Goal: Transaction & Acquisition: Subscribe to service/newsletter

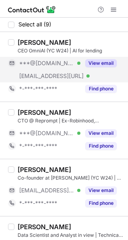
click at [106, 63] on button "View email" at bounding box center [101, 63] width 32 height 8
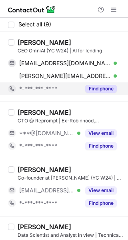
click at [104, 88] on button "Find phone" at bounding box center [101, 89] width 32 height 8
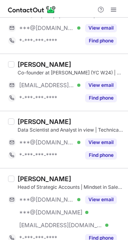
scroll to position [120, 0]
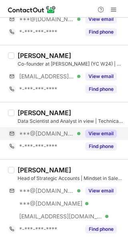
click at [104, 134] on button "View email" at bounding box center [101, 134] width 32 height 8
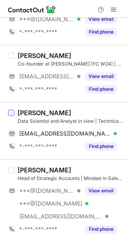
click at [10, 114] on div at bounding box center [11, 113] width 6 height 6
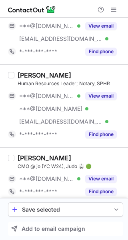
scroll to position [417, 0]
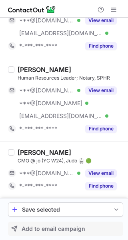
click at [56, 230] on span "Add to email campaign" at bounding box center [54, 229] width 64 height 6
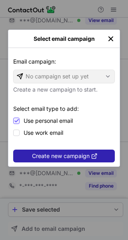
click at [81, 157] on span "Create new campaign" at bounding box center [61, 156] width 58 height 6
